Goal: Task Accomplishment & Management: Use online tool/utility

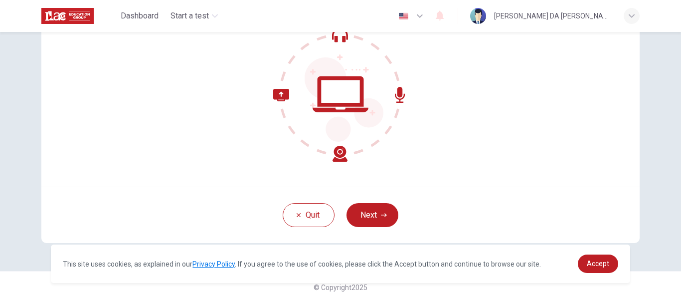
scroll to position [117, 0]
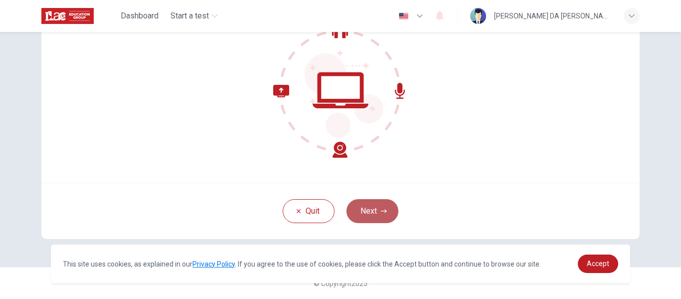
click at [384, 209] on icon "button" at bounding box center [384, 211] width 6 height 6
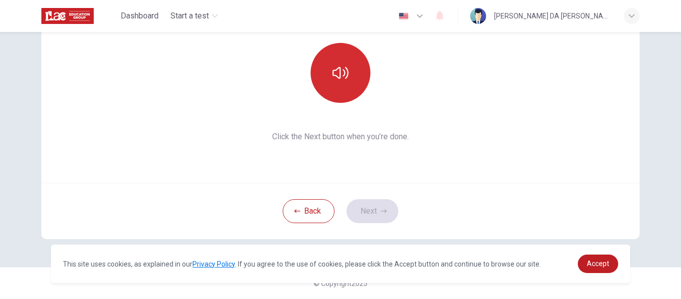
click at [342, 75] on icon "button" at bounding box center [341, 73] width 16 height 12
click at [377, 212] on button "Next" at bounding box center [373, 211] width 52 height 24
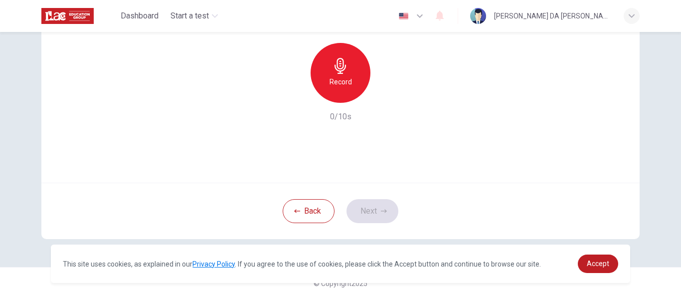
scroll to position [0, 0]
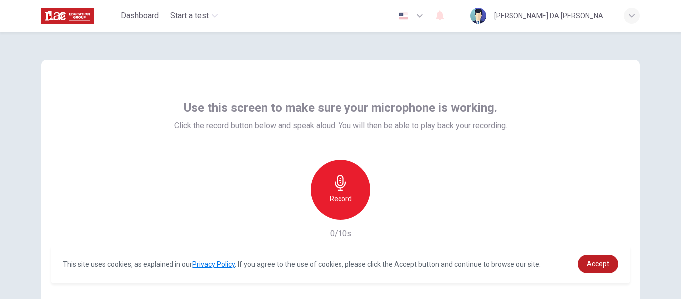
click at [338, 183] on icon "button" at bounding box center [340, 183] width 11 height 16
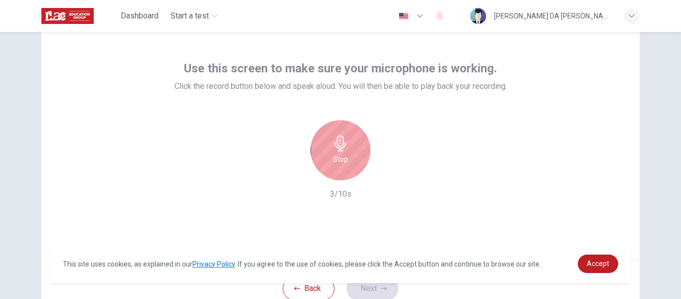
scroll to position [117, 0]
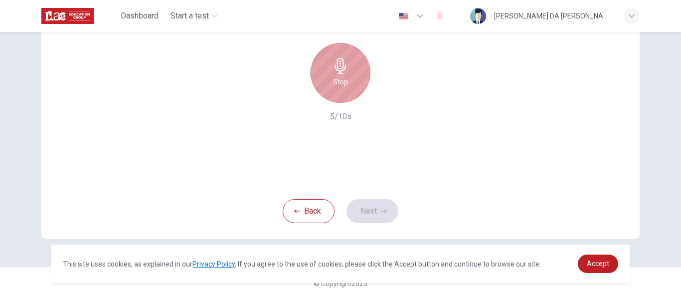
click at [345, 68] on icon "button" at bounding box center [341, 66] width 16 height 16
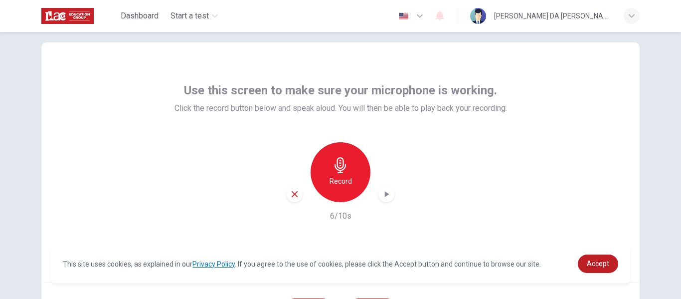
scroll to position [17, 0]
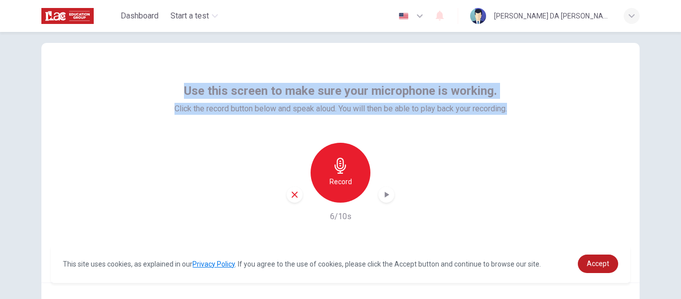
drag, startPoint x: 185, startPoint y: 93, endPoint x: 513, endPoint y: 96, distance: 328.7
click at [513, 96] on div "Use this screen to make sure your microphone is working. Click the record butto…" at bounding box center [340, 162] width 599 height 239
copy div "Use this screen to make sure your microphone is working. Click the record butto…"
click at [290, 198] on icon "button" at bounding box center [294, 194] width 9 height 9
click at [333, 173] on icon "button" at bounding box center [341, 166] width 16 height 16
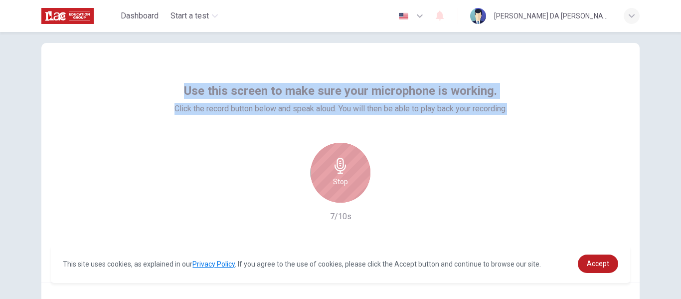
click at [333, 173] on icon "button" at bounding box center [341, 166] width 16 height 16
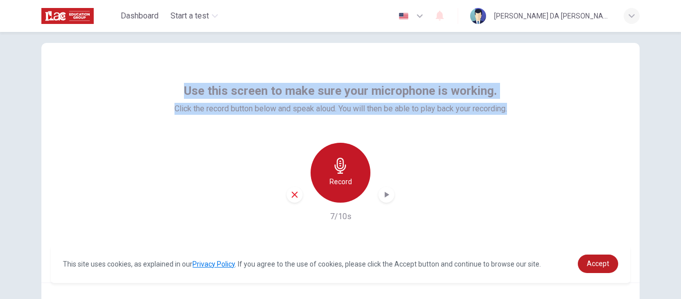
click at [338, 168] on icon "button" at bounding box center [340, 166] width 11 height 16
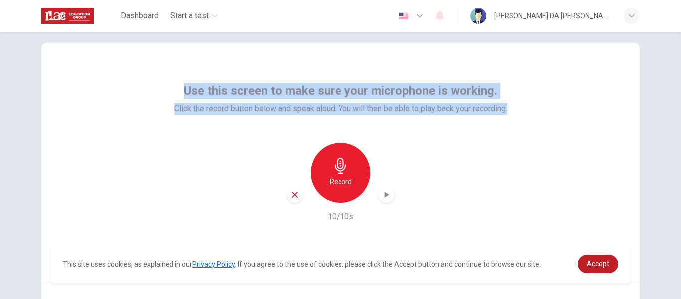
click at [385, 194] on icon "button" at bounding box center [387, 195] width 4 height 6
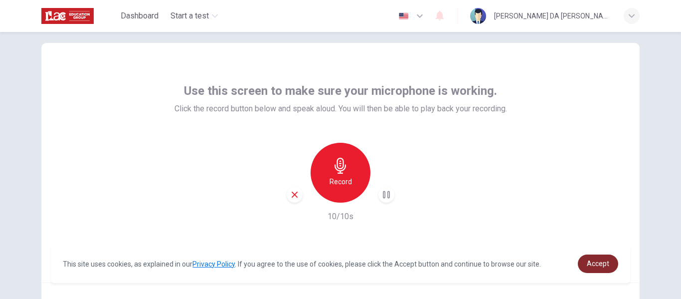
click at [603, 268] on link "Accept" at bounding box center [598, 263] width 40 height 18
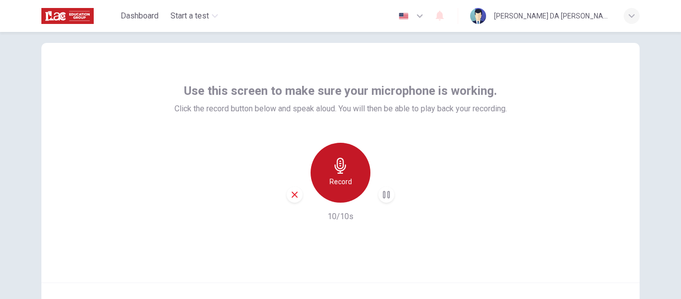
click at [338, 173] on icon "button" at bounding box center [340, 166] width 11 height 16
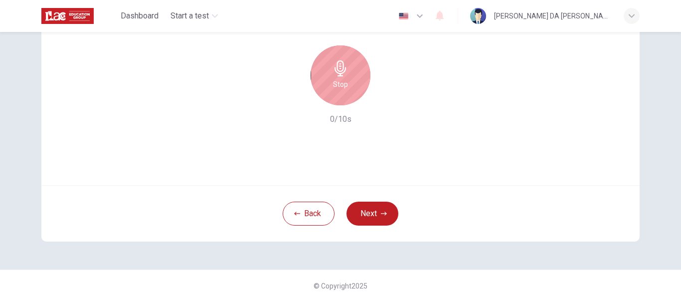
scroll to position [117, 0]
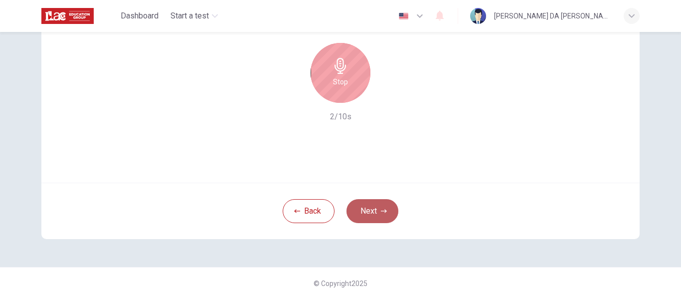
click at [381, 213] on icon "button" at bounding box center [384, 211] width 6 height 6
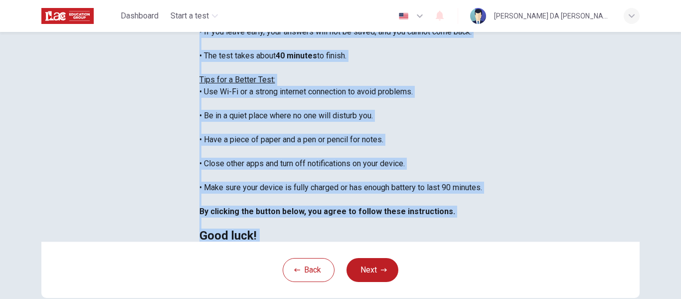
scroll to position [256, 0]
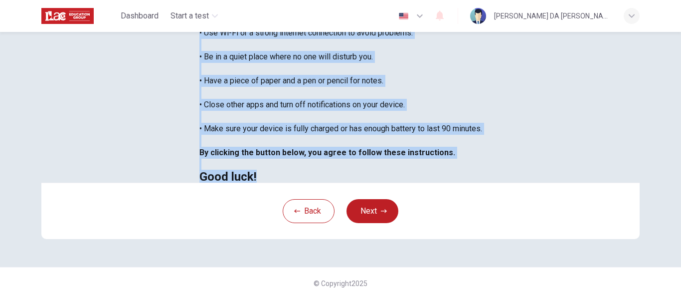
drag, startPoint x: 128, startPoint y: 145, endPoint x: 189, endPoint y: 148, distance: 61.4
click at [200, 148] on div "You are about to start a Placement Test . Before You Start the Test: • Once you…" at bounding box center [341, 44] width 283 height 275
copy div "You are about to start a Placement Test . Before You Start the Test: • Once you…"
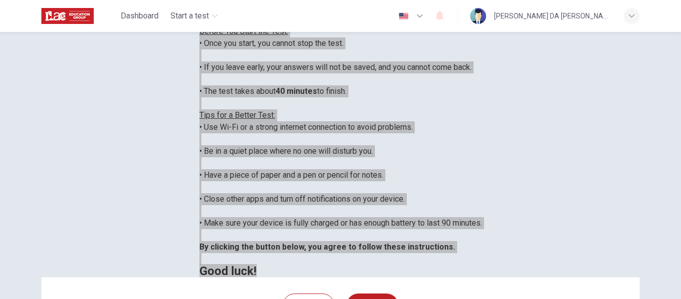
scroll to position [0, 0]
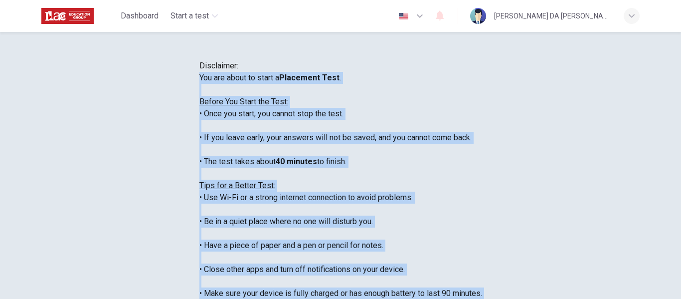
click at [632, 12] on div "button" at bounding box center [632, 16] width 16 height 16
